Goal: Check status: Check status

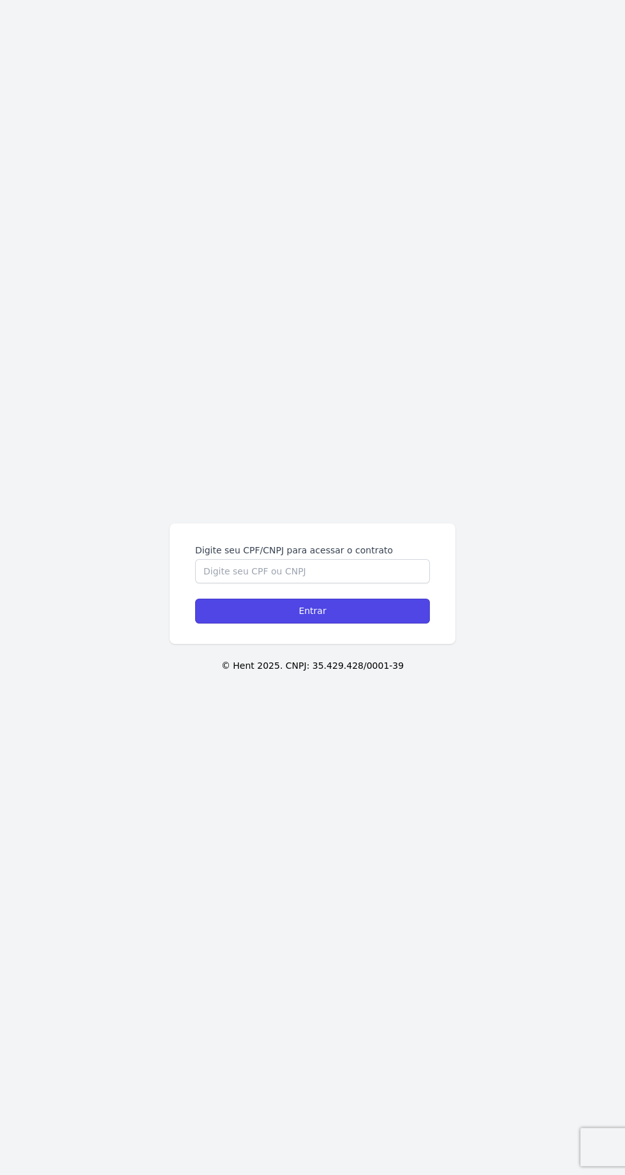
click at [351, 623] on input "Entrar" at bounding box center [312, 611] width 235 height 25
click at [380, 583] on input "Digite seu CPF/CNPJ para acessar o contrato" at bounding box center [312, 571] width 235 height 24
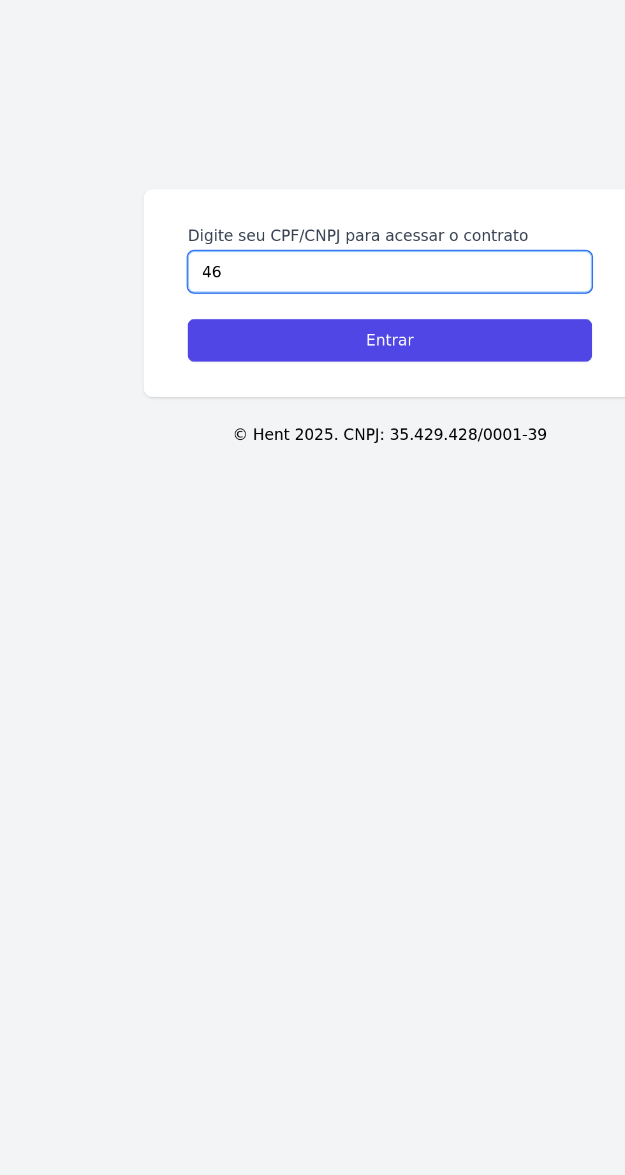
type input "4"
type input "36865310896"
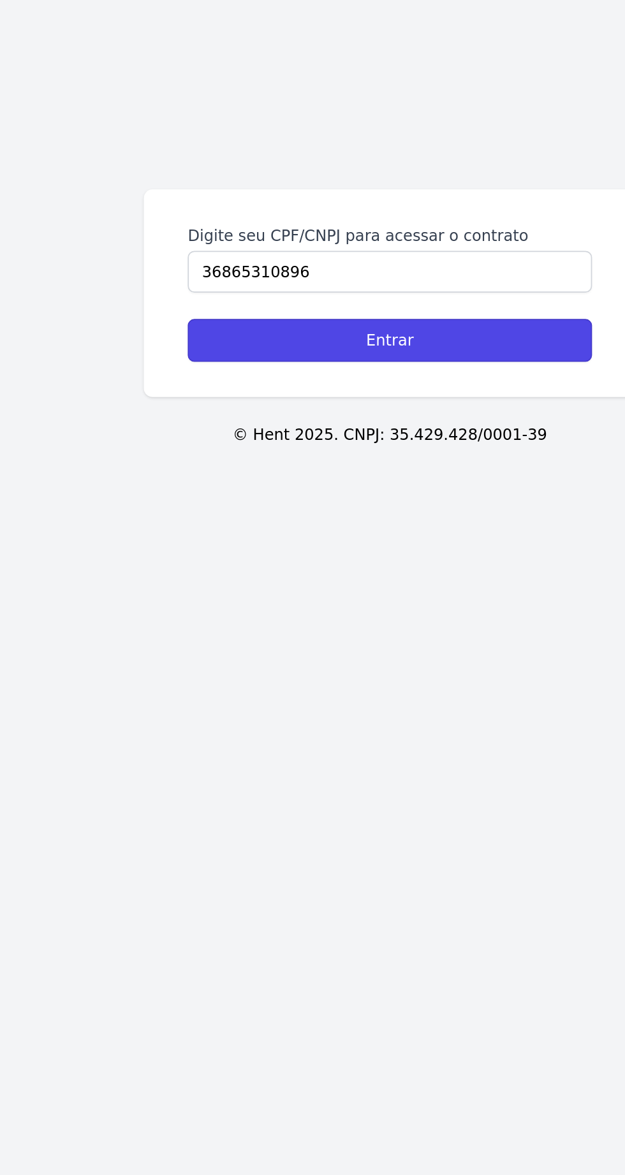
click at [390, 623] on input "Entrar" at bounding box center [312, 611] width 235 height 25
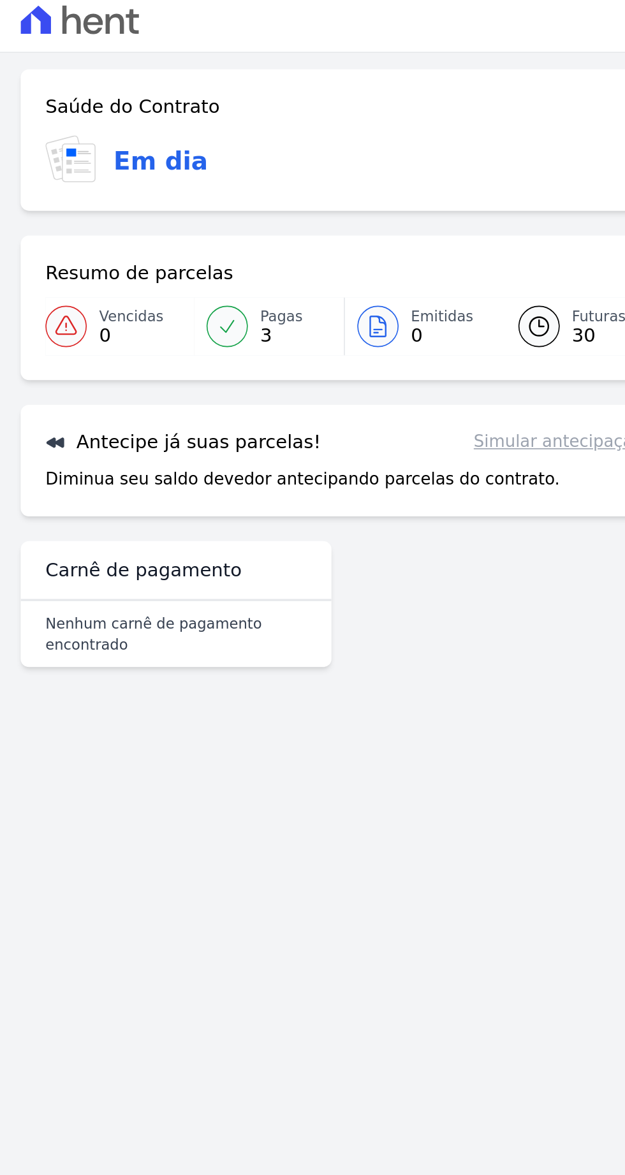
click at [184, 200] on span "Pagas" at bounding box center [174, 203] width 26 height 13
click at [179, 207] on span "Pagas" at bounding box center [174, 203] width 26 height 13
click at [158, 207] on link "Pagas 3" at bounding box center [166, 210] width 92 height 36
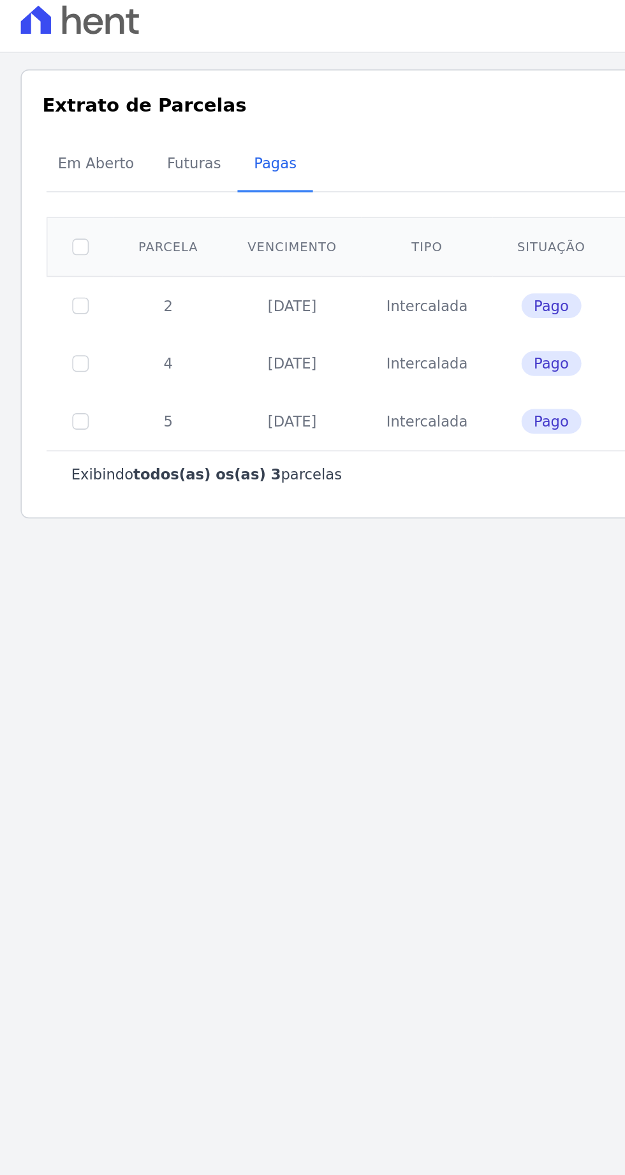
click at [73, 110] on span "Em Aberto" at bounding box center [59, 108] width 62 height 25
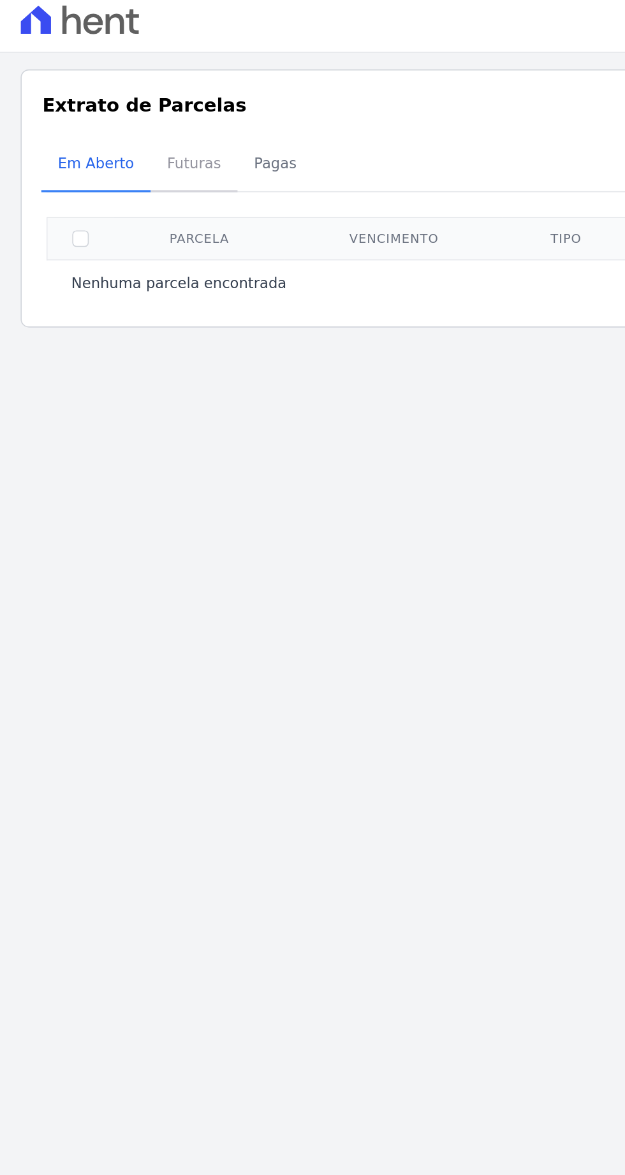
click at [116, 119] on span "Futuras" at bounding box center [120, 108] width 48 height 25
click at [124, 113] on span "Futuras" at bounding box center [120, 108] width 48 height 25
click at [125, 121] on span "Futuras" at bounding box center [120, 108] width 48 height 25
click at [123, 105] on span "Futuras" at bounding box center [120, 108] width 48 height 25
click at [125, 114] on span "Futuras" at bounding box center [120, 108] width 48 height 25
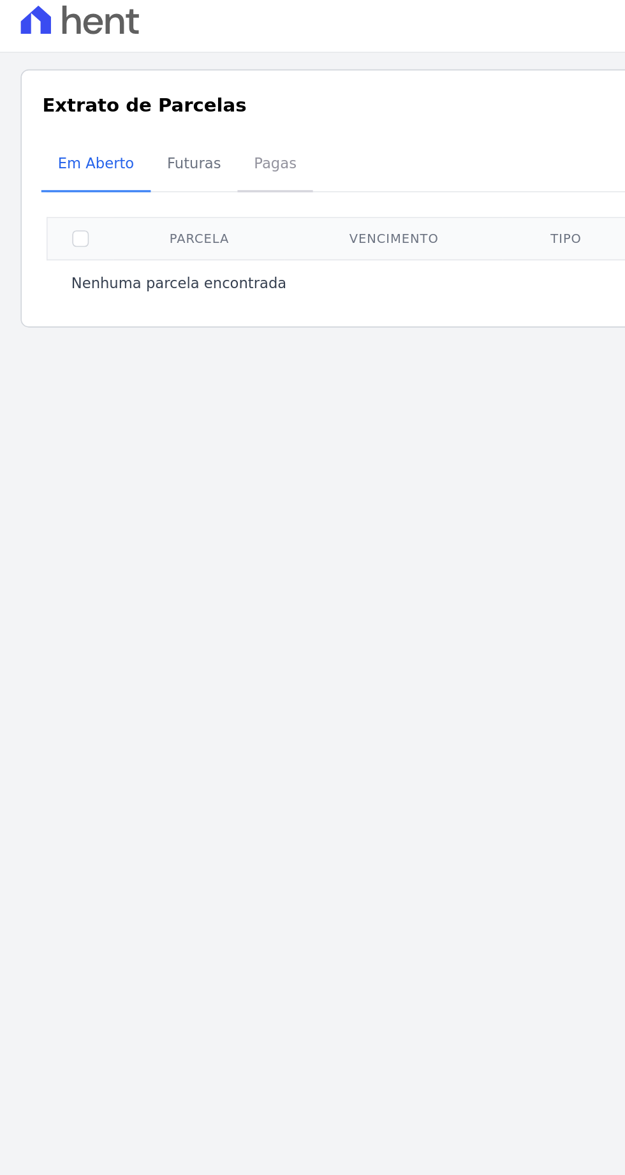
click at [169, 110] on span "Pagas" at bounding box center [169, 108] width 41 height 25
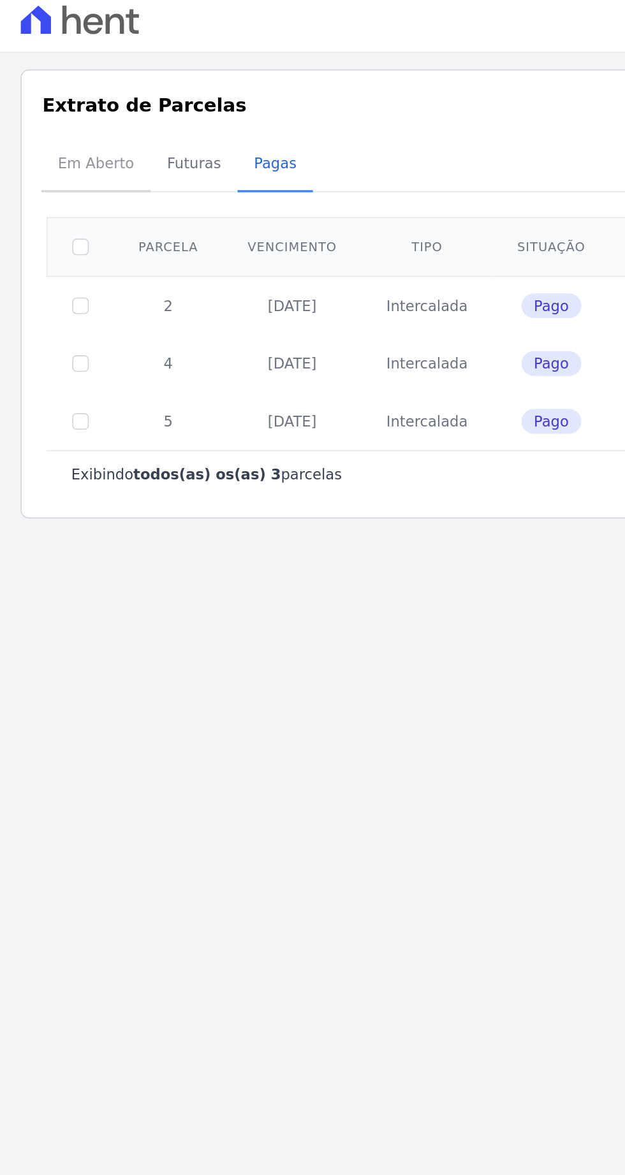
click at [55, 96] on span "Em Aberto" at bounding box center [59, 108] width 62 height 25
